Goal: Check status: Check status

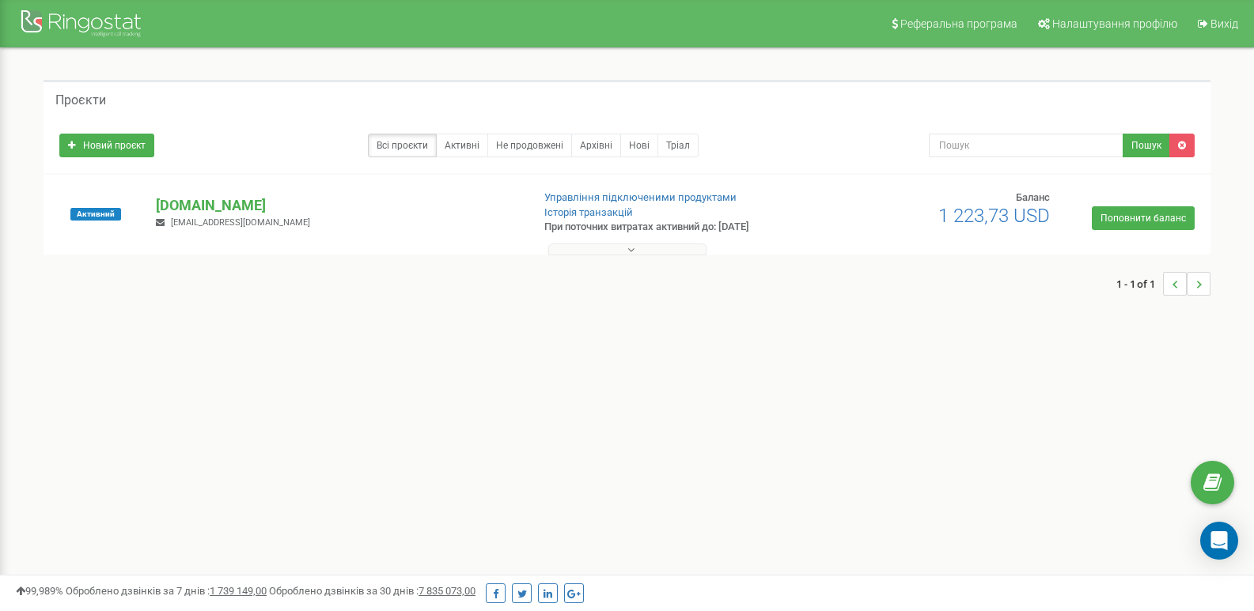
drag, startPoint x: 243, startPoint y: 206, endPoint x: 267, endPoint y: 189, distance: 29.4
click at [243, 206] on p "[DOMAIN_NAME]" at bounding box center [337, 205] width 362 height 21
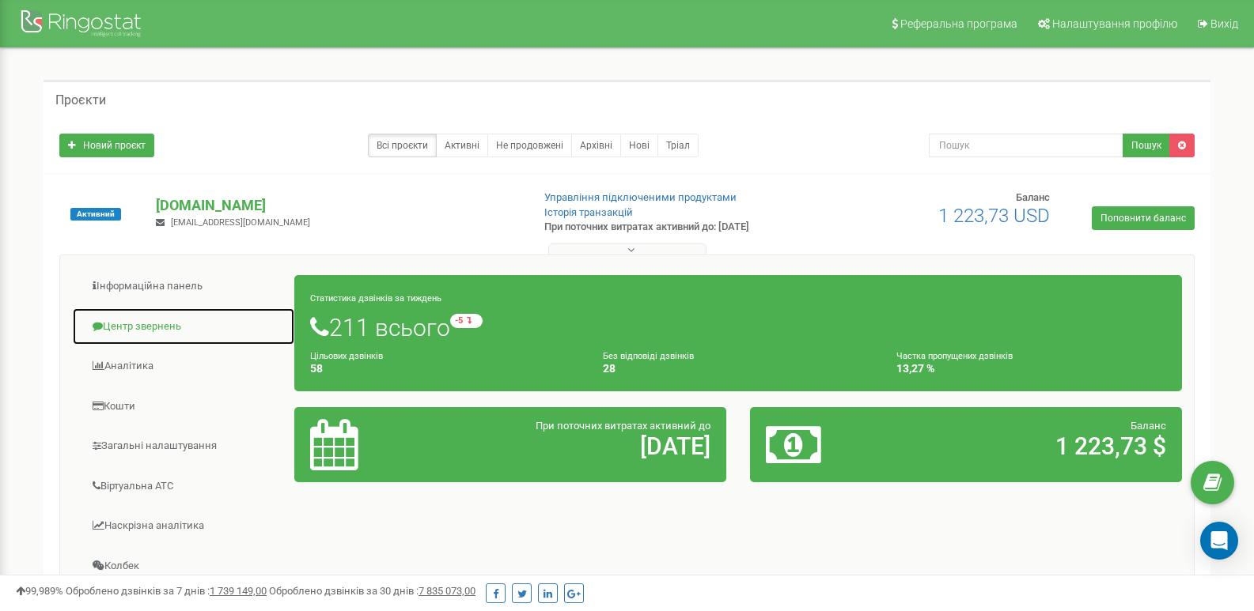
click at [131, 327] on link "Центр звернень" at bounding box center [183, 327] width 223 height 39
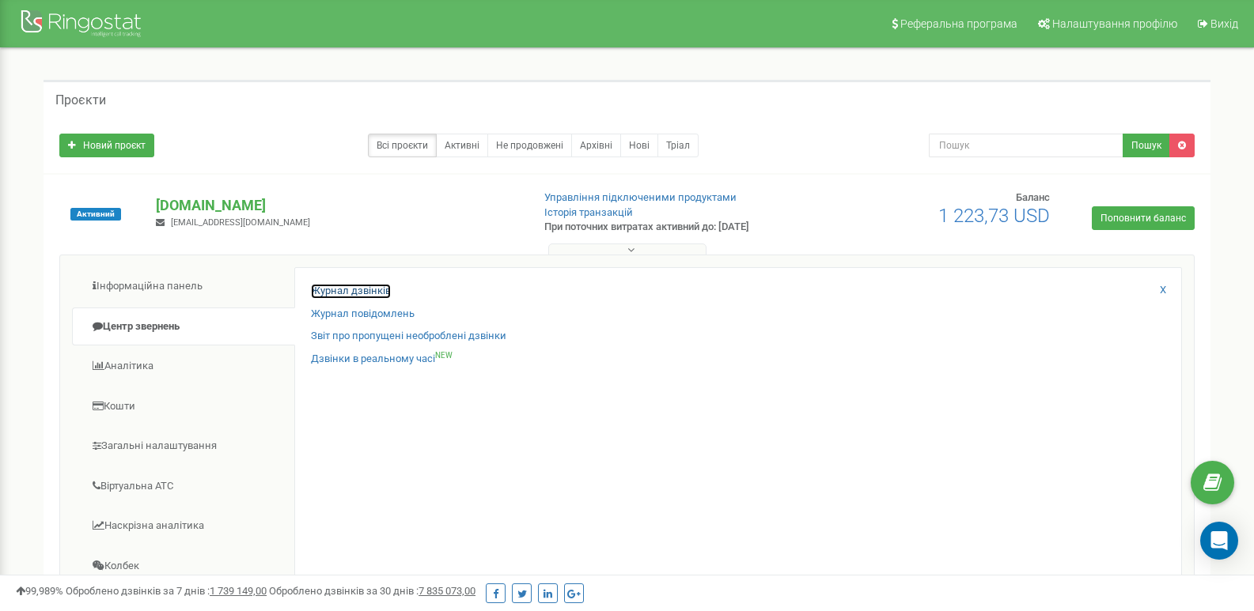
click at [327, 288] on link "Журнал дзвінків" at bounding box center [351, 291] width 80 height 15
click at [356, 289] on link "Журнал дзвінків" at bounding box center [351, 291] width 80 height 15
